Goal: Task Accomplishment & Management: Manage account settings

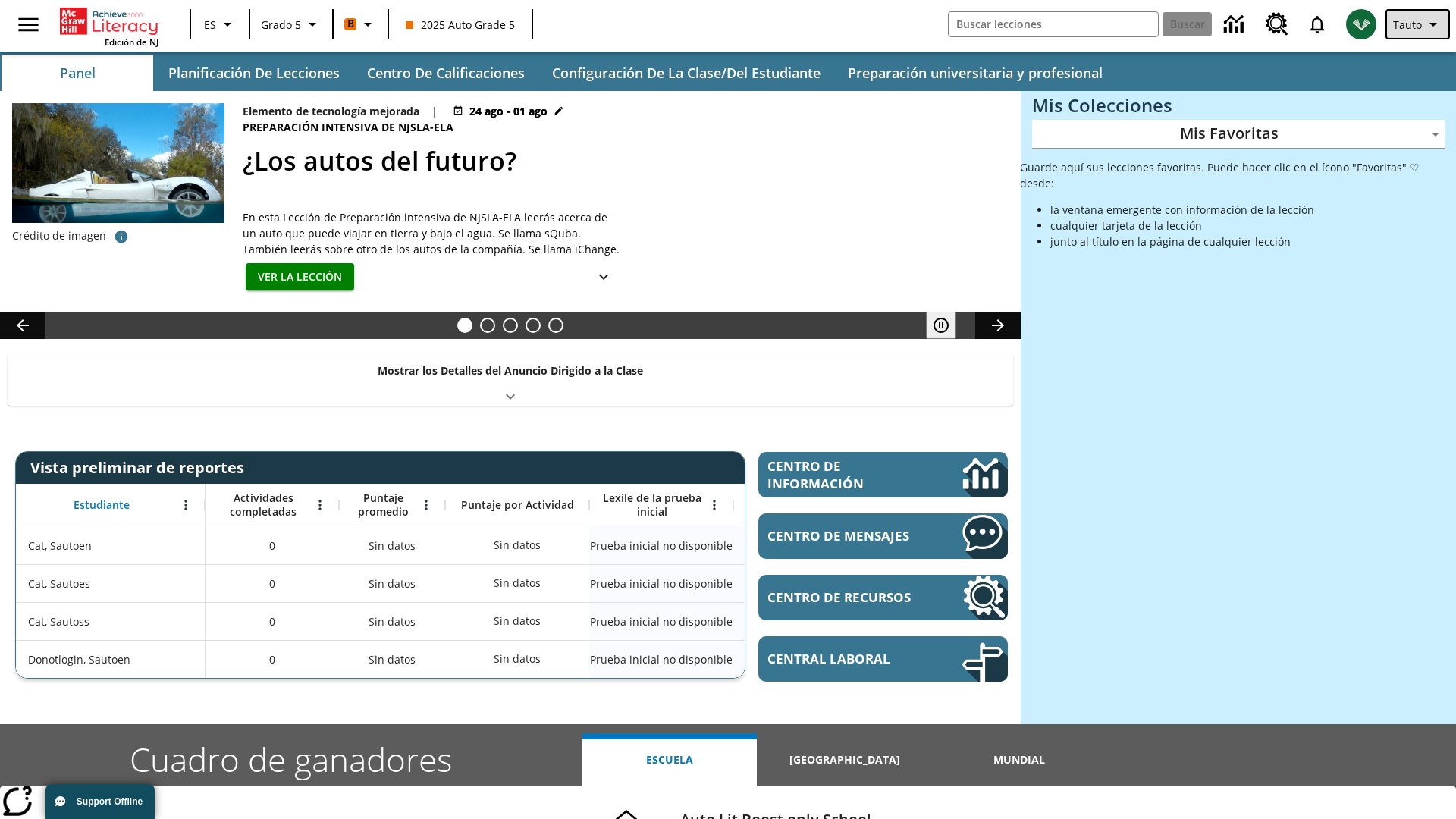
click at [1419, 24] on span "Tauto" at bounding box center [1407, 24] width 29 height 16
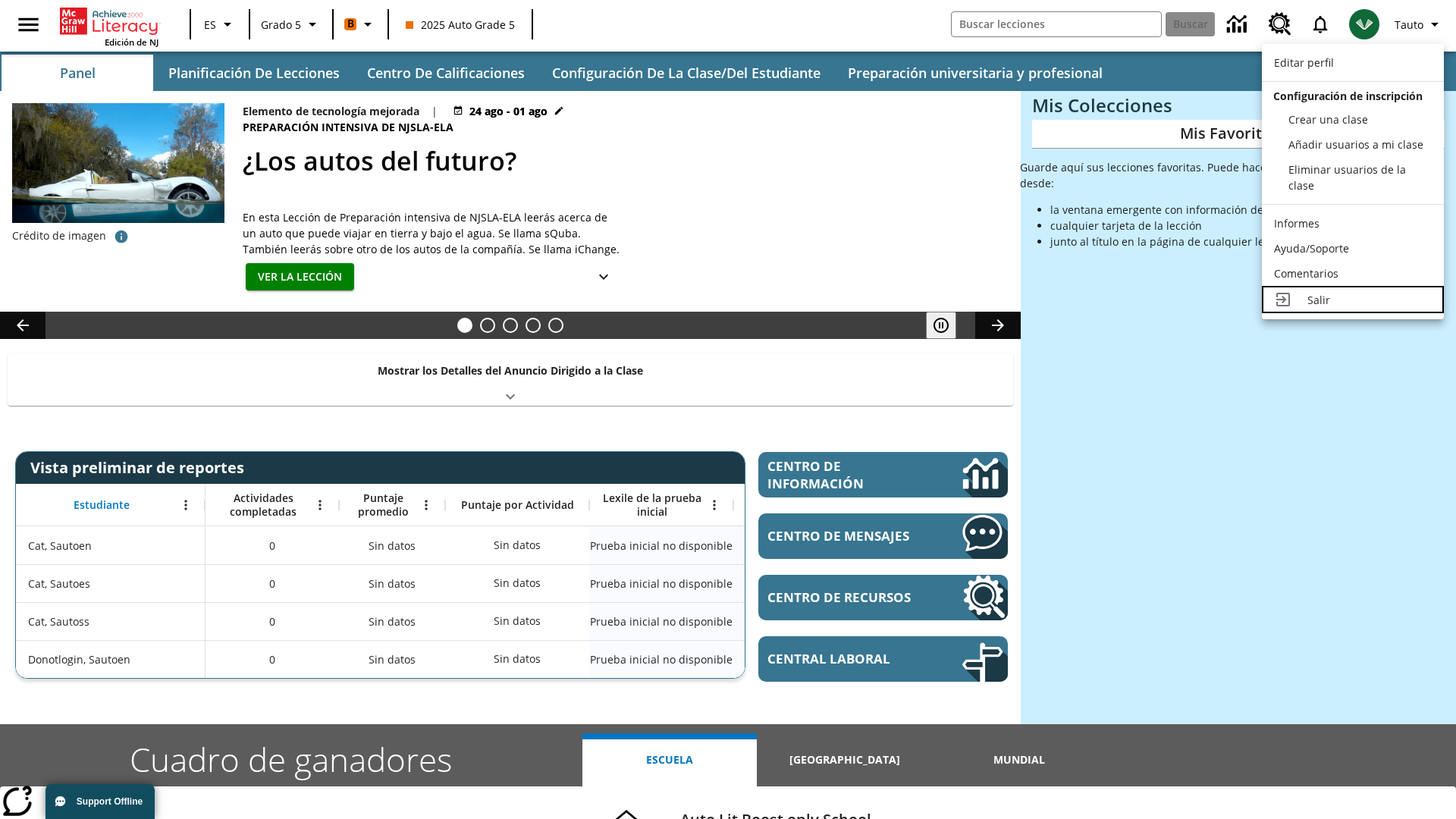
click at [1353, 300] on div "Salir" at bounding box center [1370, 300] width 124 height 16
